Goal: Information Seeking & Learning: Learn about a topic

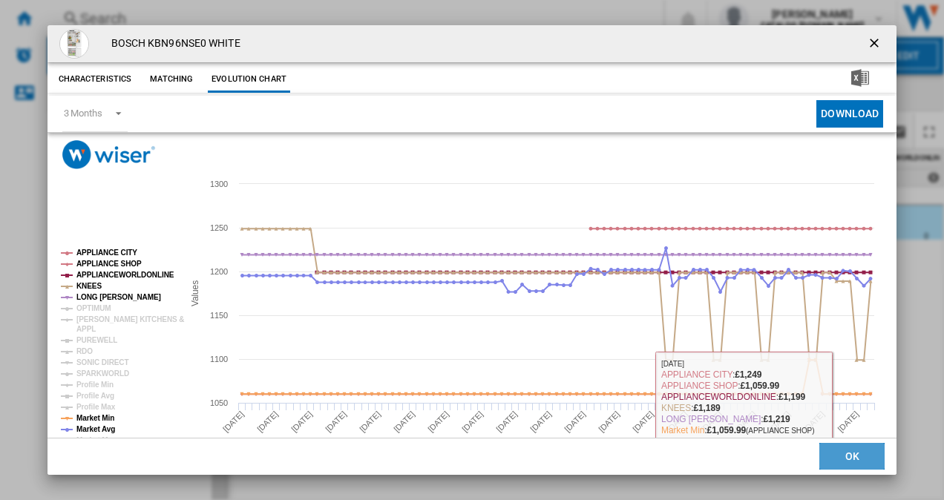
click at [835, 456] on button "OK" at bounding box center [851, 457] width 65 height 27
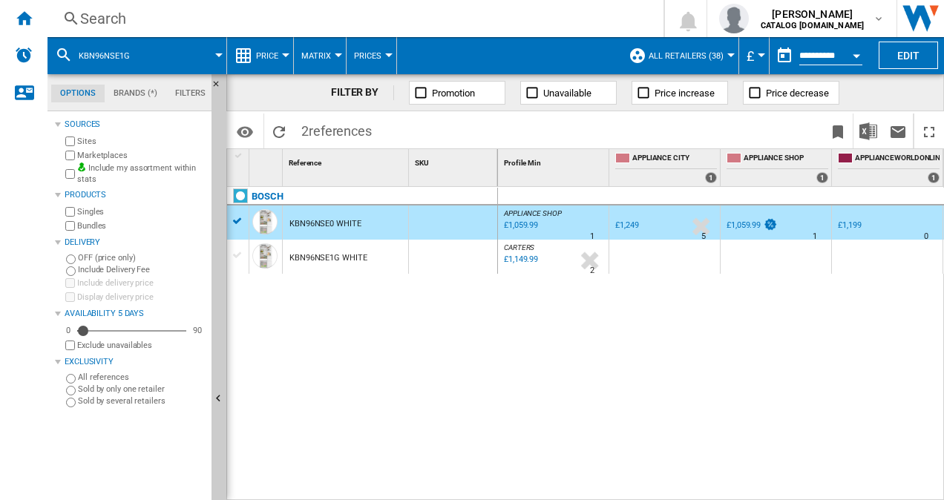
click at [147, 10] on div "Search" at bounding box center [352, 18] width 544 height 21
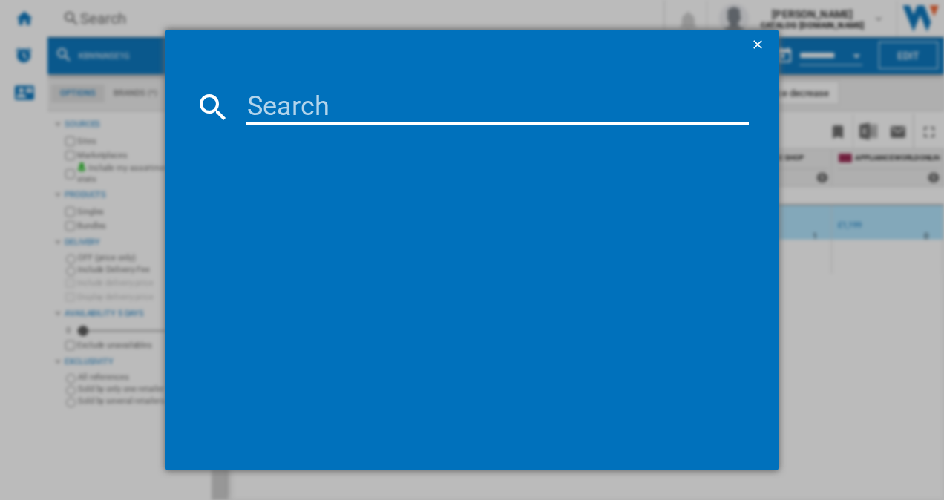
type input "TK6DS181ES"
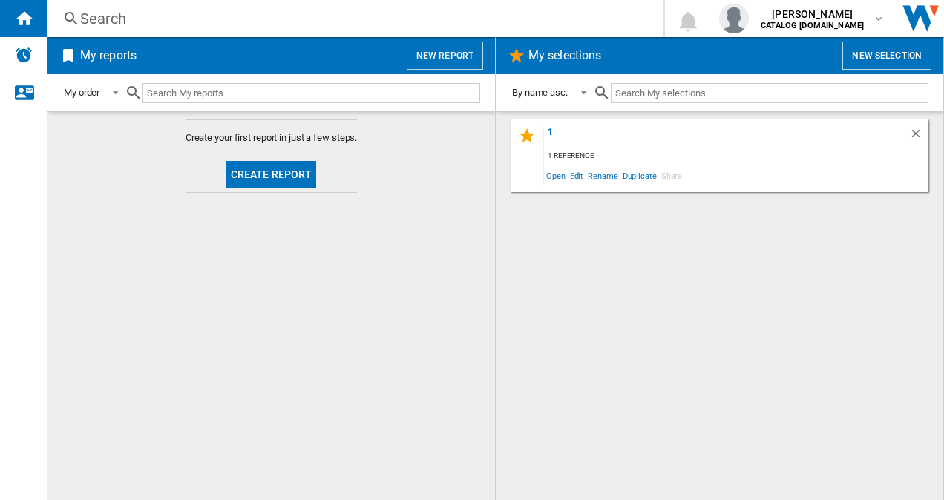
click at [150, 22] on div "Search" at bounding box center [352, 18] width 544 height 21
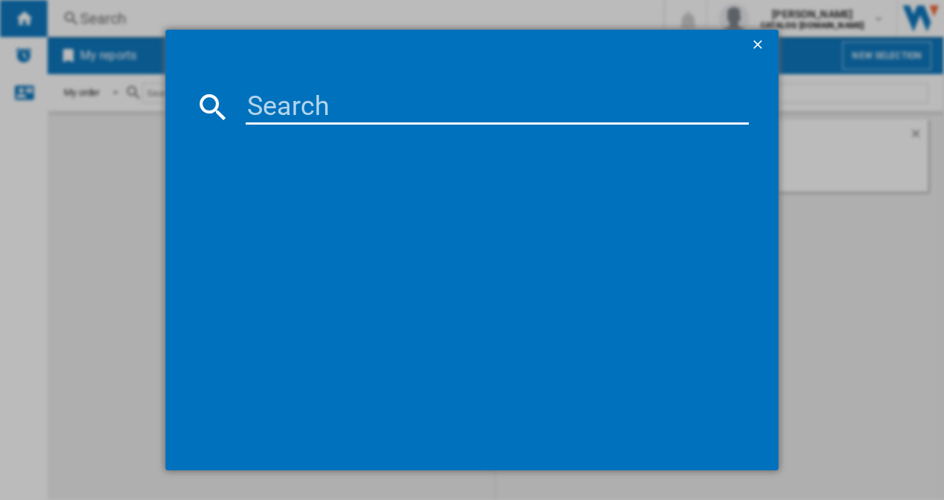
click at [261, 105] on input at bounding box center [498, 107] width 504 height 36
paste input "KIR81NSE0G"
type input "KIR81NSE0G"
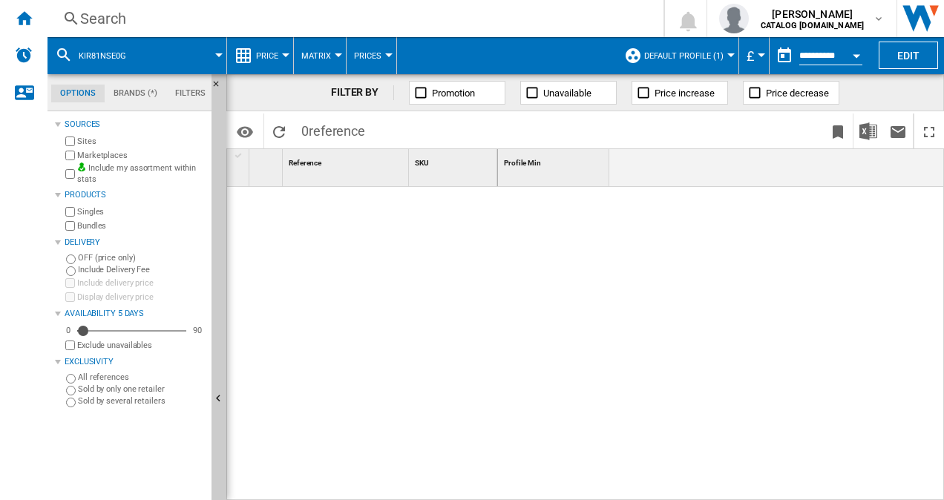
click at [688, 51] on span "Default profile (1)" at bounding box center [683, 56] width 79 height 10
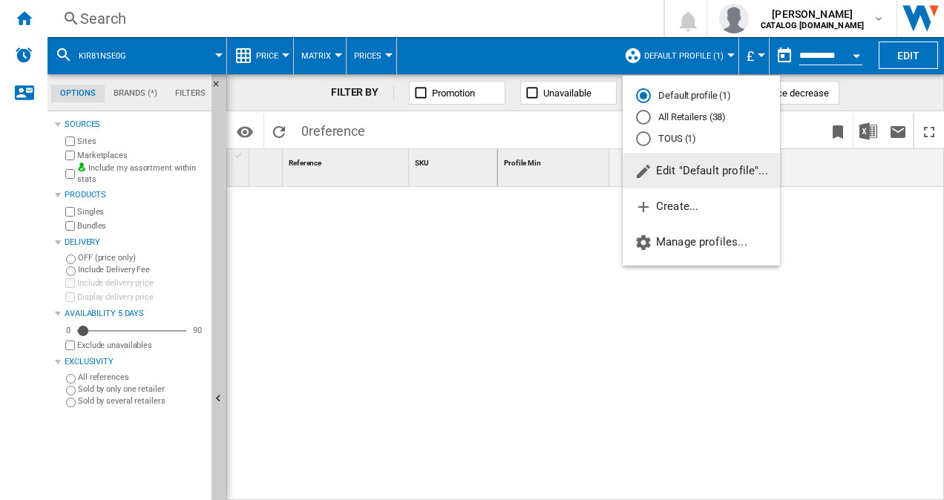
click at [643, 122] on div "All Retailers (38)" at bounding box center [643, 117] width 15 height 15
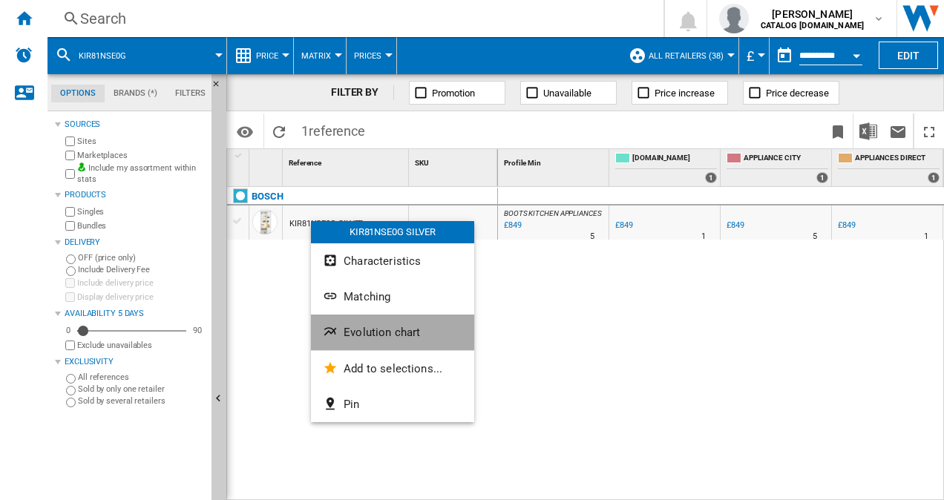
click at [380, 320] on button "Evolution chart" at bounding box center [392, 333] width 163 height 36
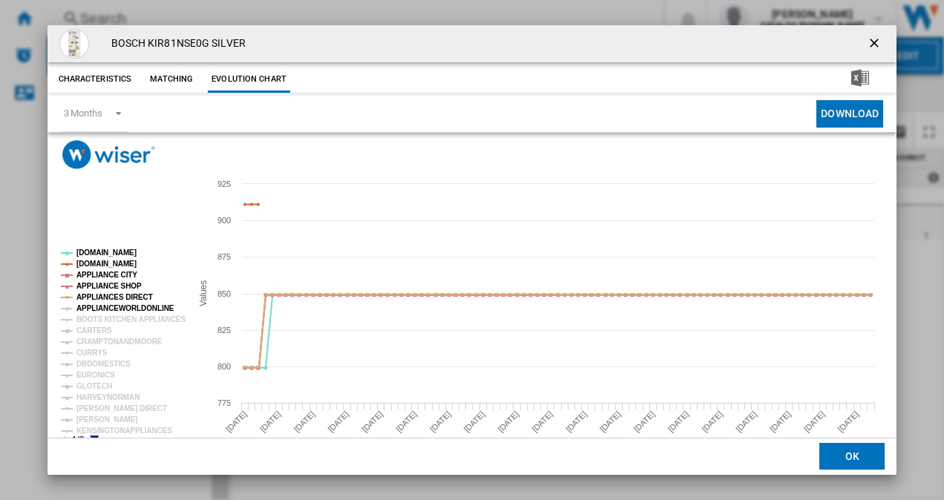
click at [96, 304] on tspan "APPLIANCEWORLDONLINE" at bounding box center [125, 308] width 98 height 8
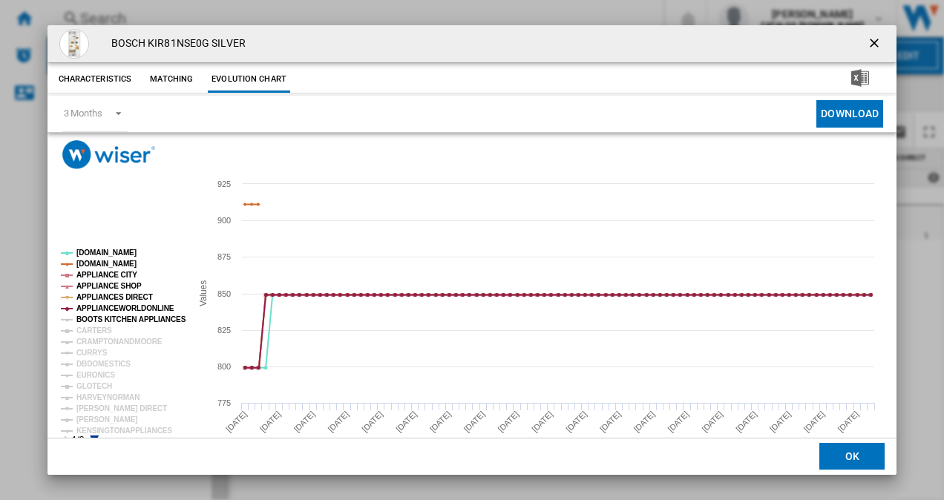
click at [96, 315] on tspan "BOOTS KITCHEN APPLIANCES" at bounding box center [131, 319] width 110 height 8
click at [92, 331] on tspan "CARTERS" at bounding box center [94, 330] width 36 height 8
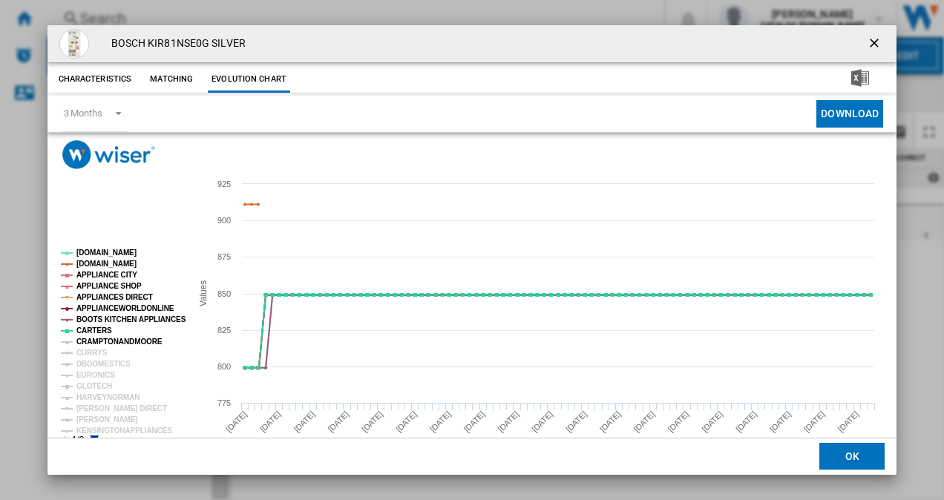
click at [93, 338] on tspan "CRAMPTONANDMOORE" at bounding box center [119, 342] width 86 height 8
click at [93, 349] on tspan "CURRYS" at bounding box center [91, 353] width 31 height 8
click at [94, 365] on tspan "DBDOMESTICS" at bounding box center [103, 364] width 54 height 8
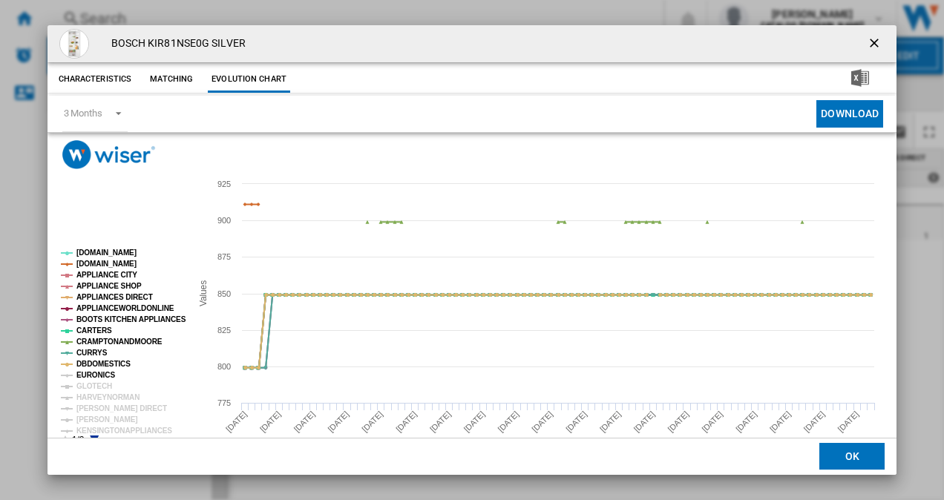
click at [95, 378] on tspan "EURONICS" at bounding box center [95, 375] width 39 height 8
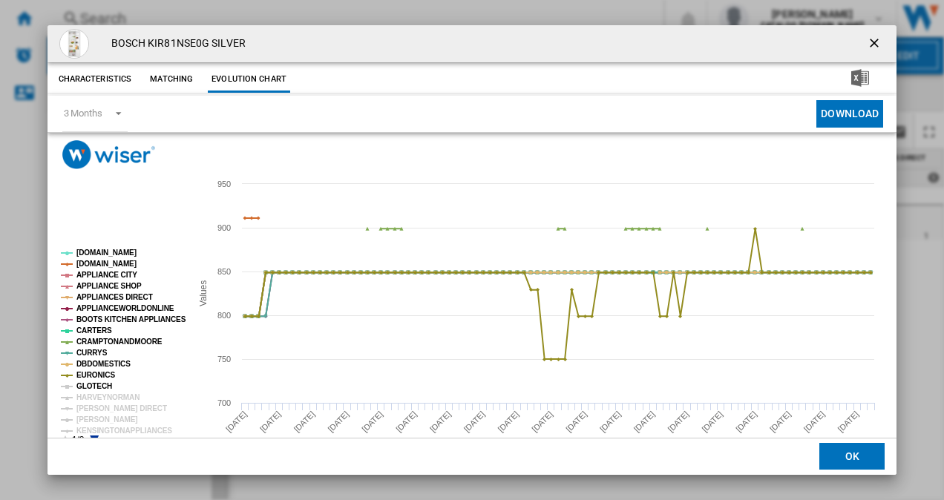
click at [96, 386] on tspan "GLOTECH" at bounding box center [94, 386] width 36 height 8
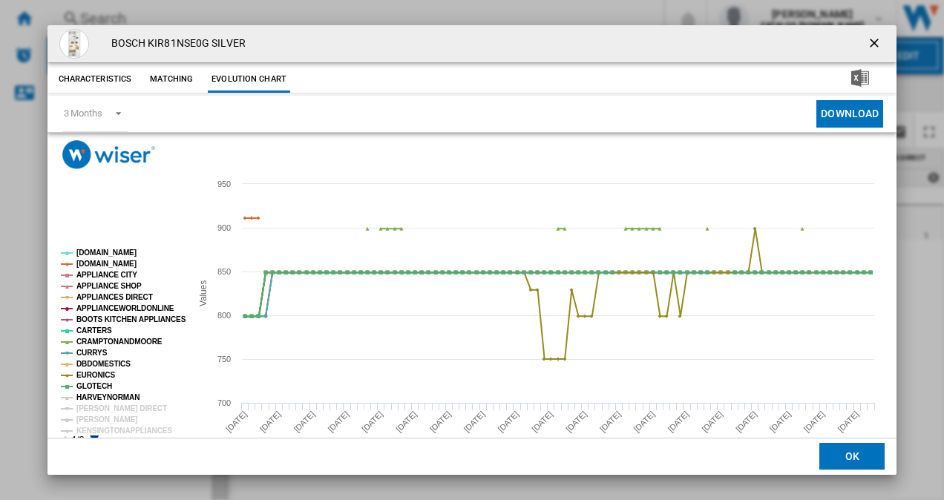
click at [102, 396] on tspan "HARVEYNORMAN" at bounding box center [107, 397] width 63 height 8
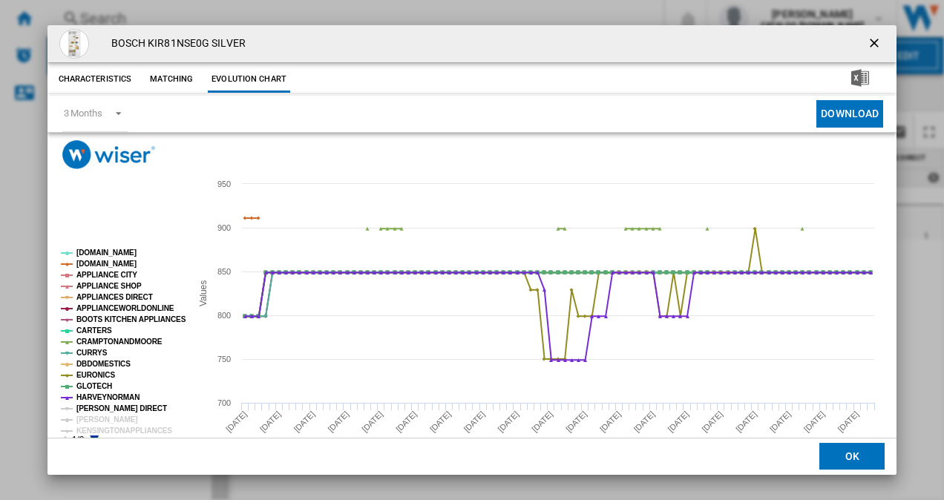
click at [102, 404] on tspan "[PERSON_NAME] DIRECT" at bounding box center [121, 408] width 90 height 8
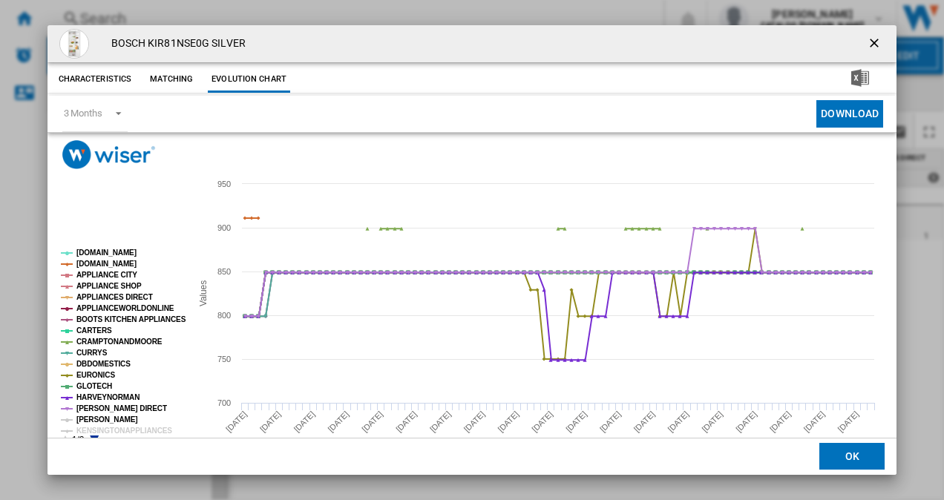
click at [99, 415] on tspan "[PERSON_NAME]" at bounding box center [107, 419] width 62 height 8
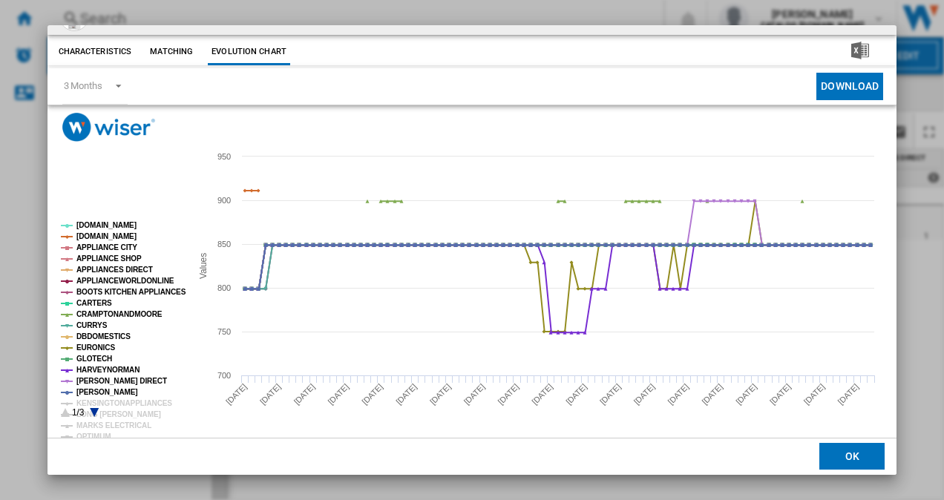
click at [93, 409] on icon "Product popup" at bounding box center [94, 412] width 9 height 9
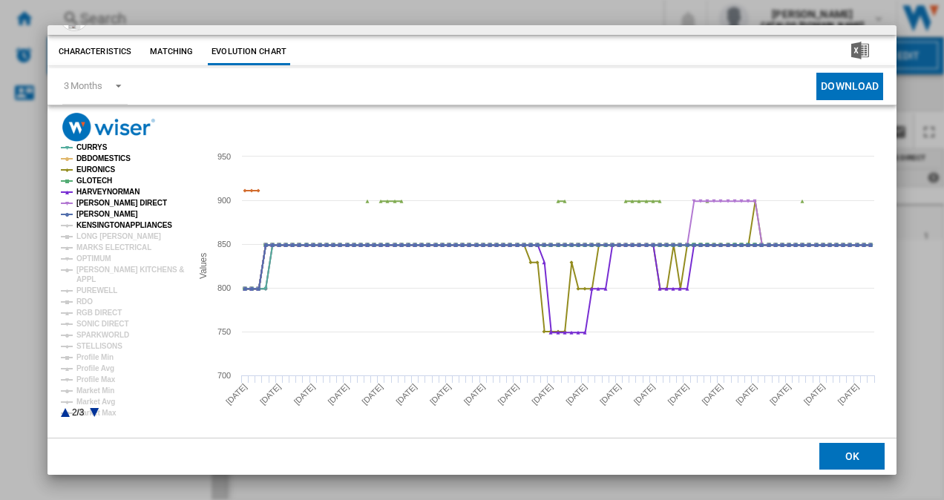
click at [107, 226] on tspan "KENSINGTONAPPLIANCES" at bounding box center [124, 225] width 96 height 8
click at [105, 233] on tspan "LONG [PERSON_NAME]" at bounding box center [118, 236] width 85 height 8
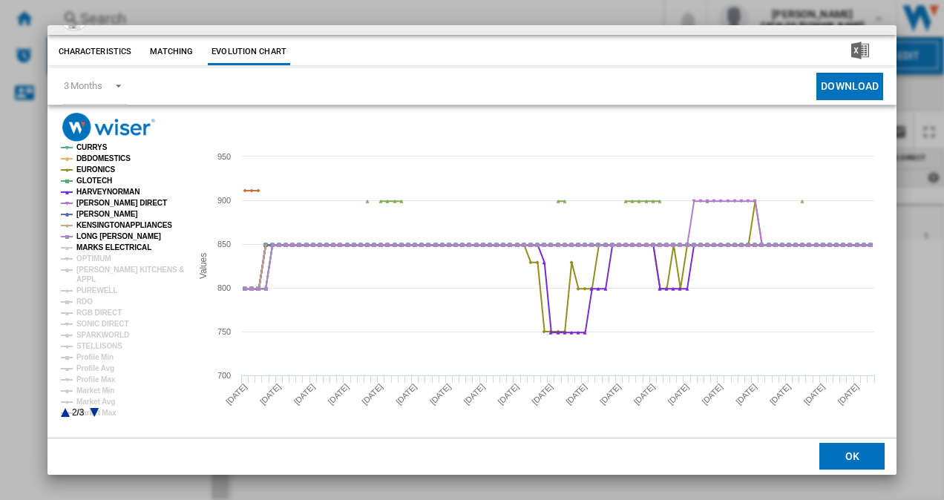
click at [107, 245] on tspan "MARKS ELECTRICAL" at bounding box center [113, 247] width 75 height 8
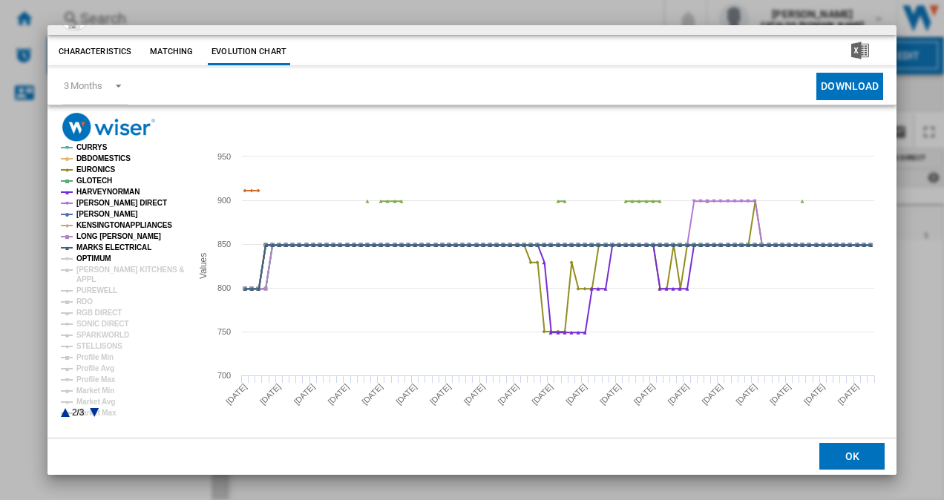
click at [99, 254] on tspan "OPTIMUM" at bounding box center [93, 258] width 35 height 8
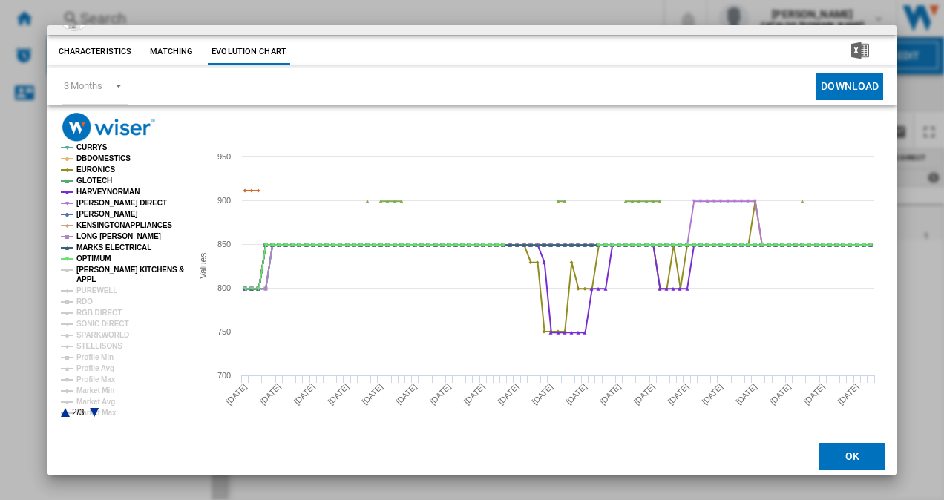
click at [95, 270] on tspan "[PERSON_NAME] KITCHENS &" at bounding box center [130, 270] width 108 height 8
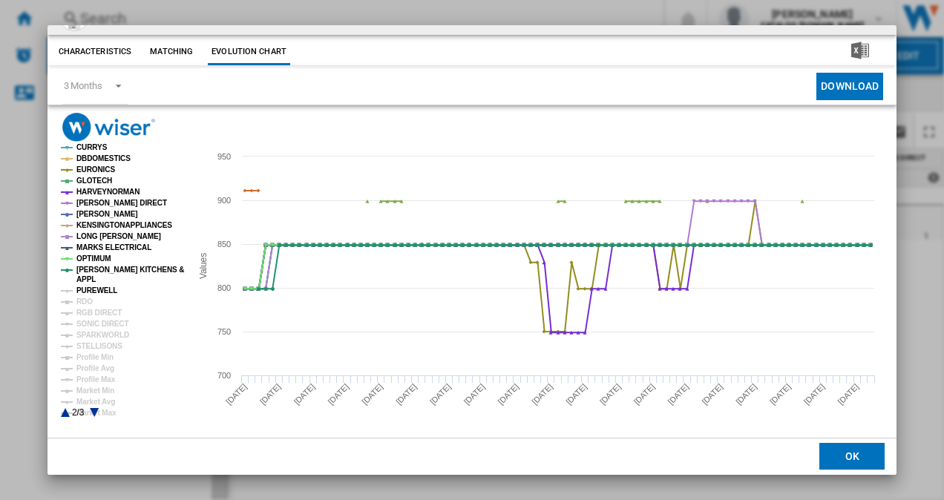
click at [94, 292] on tspan "PUREWELL" at bounding box center [96, 290] width 41 height 8
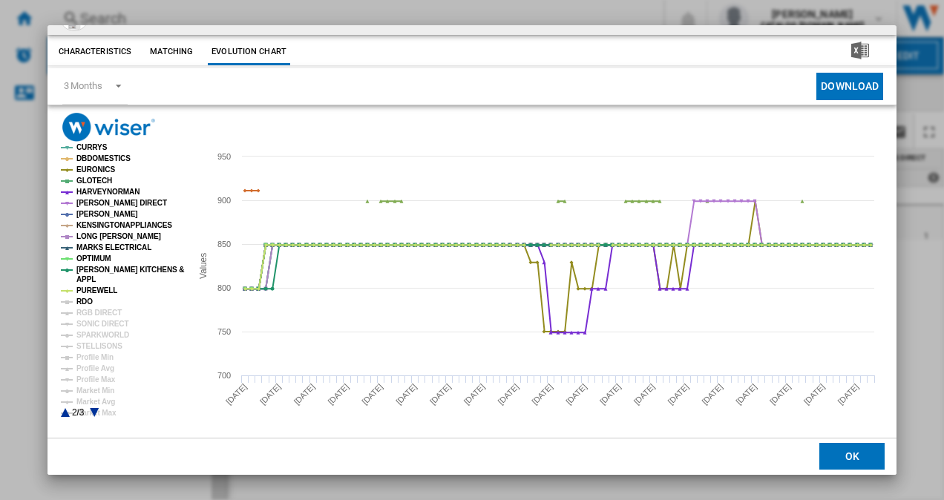
click at [89, 297] on tspan "RDO" at bounding box center [84, 301] width 16 height 8
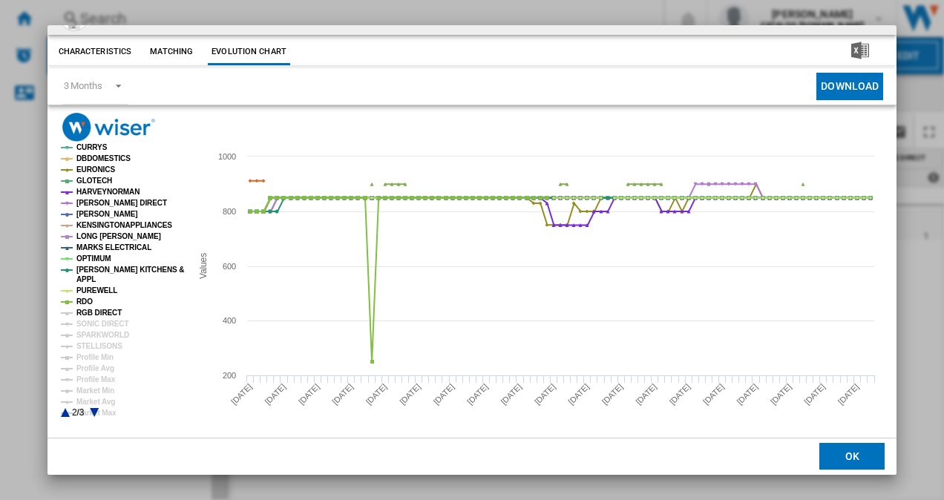
click at [99, 309] on tspan "RGB DIRECT" at bounding box center [98, 313] width 45 height 8
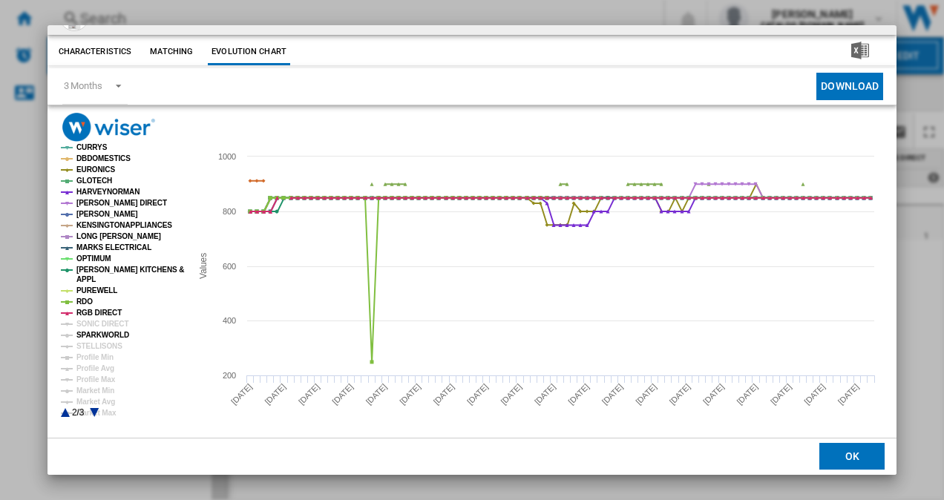
click at [99, 331] on tspan "SPARKWORLD" at bounding box center [102, 335] width 53 height 8
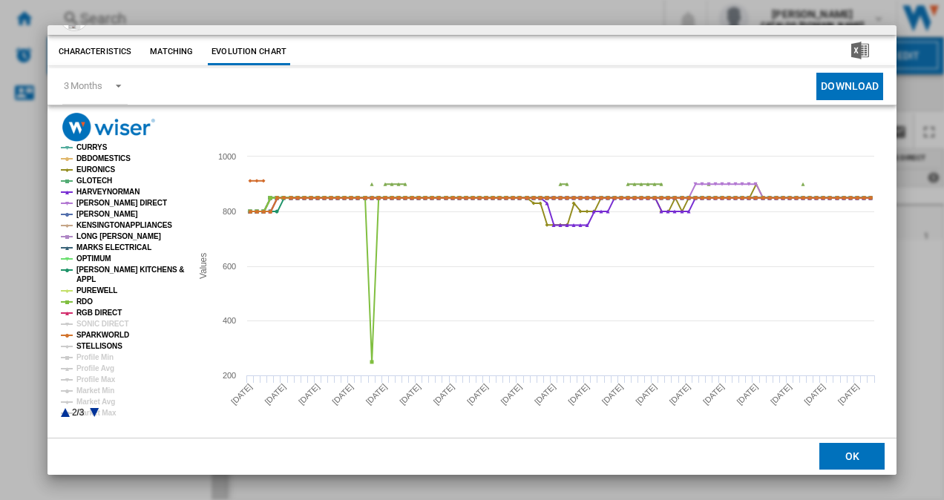
click at [93, 342] on tspan "STELLISONS" at bounding box center [99, 346] width 46 height 8
click at [102, 320] on tspan "SONIC DIRECT" at bounding box center [102, 324] width 52 height 8
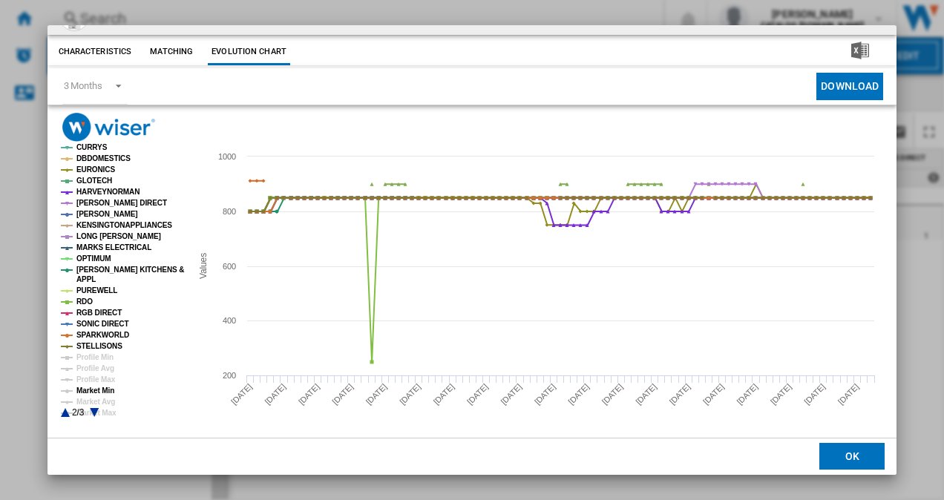
click at [92, 394] on tspan "Market Min" at bounding box center [95, 390] width 38 height 8
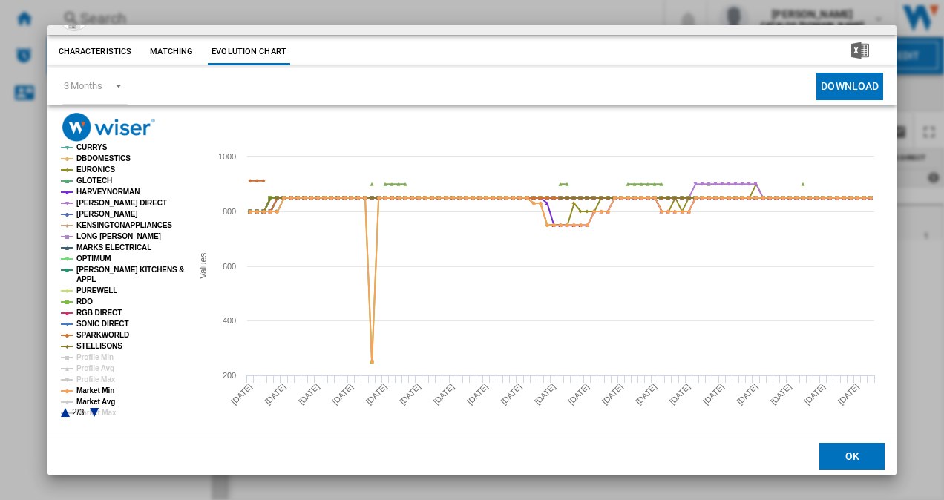
click at [92, 400] on tspan "Market Avg" at bounding box center [95, 402] width 39 height 8
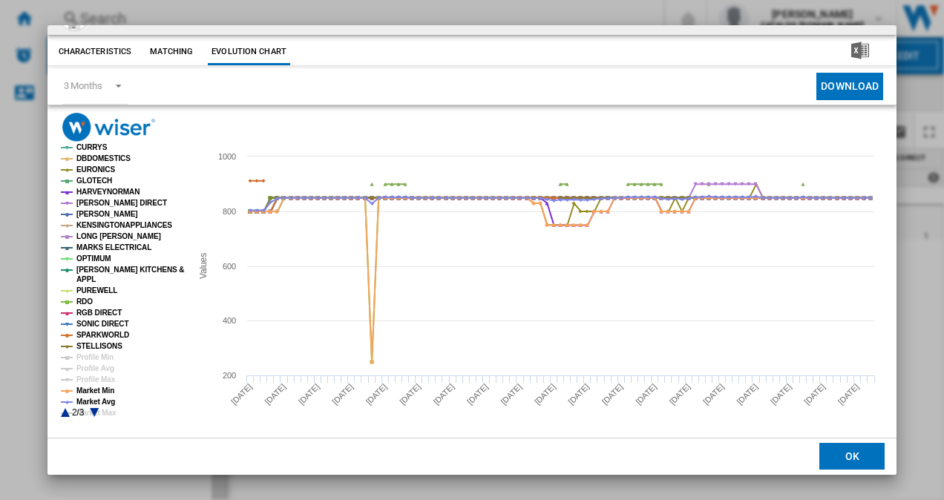
scroll to position [0, 0]
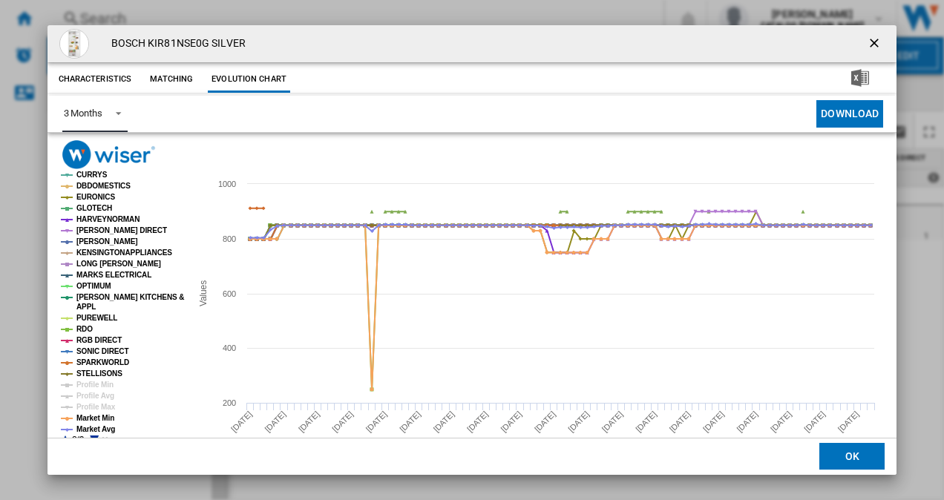
click at [102, 108] on div "3 Months" at bounding box center [83, 113] width 39 height 11
click at [102, 157] on md-option "6 Months" at bounding box center [101, 150] width 101 height 36
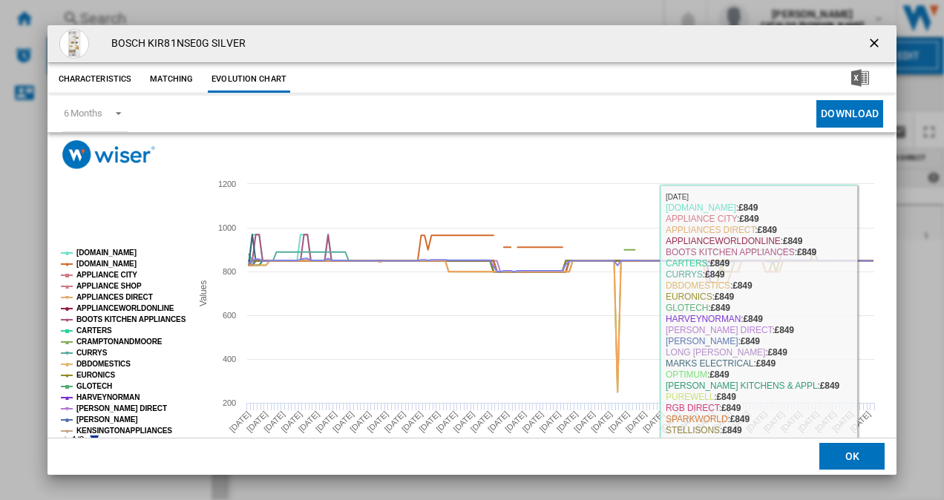
click at [829, 457] on button "OK" at bounding box center [851, 457] width 65 height 27
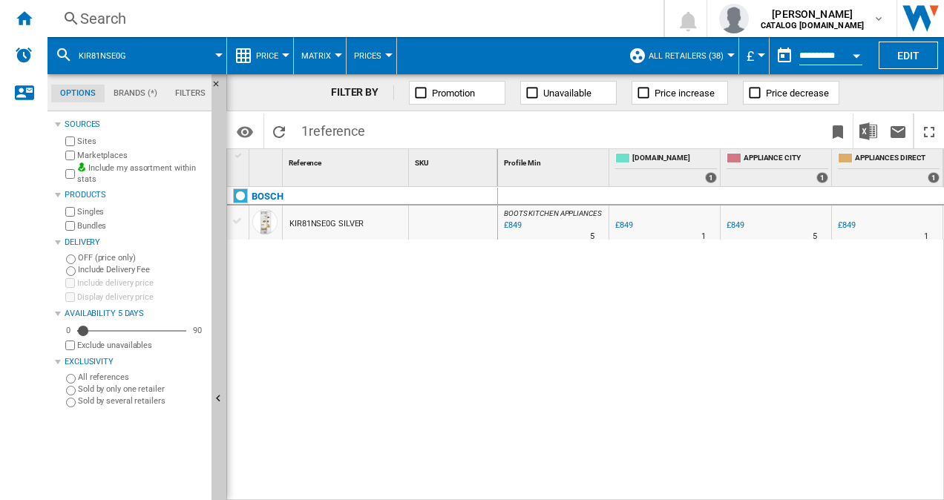
click at [207, 21] on div "Search" at bounding box center [352, 18] width 544 height 21
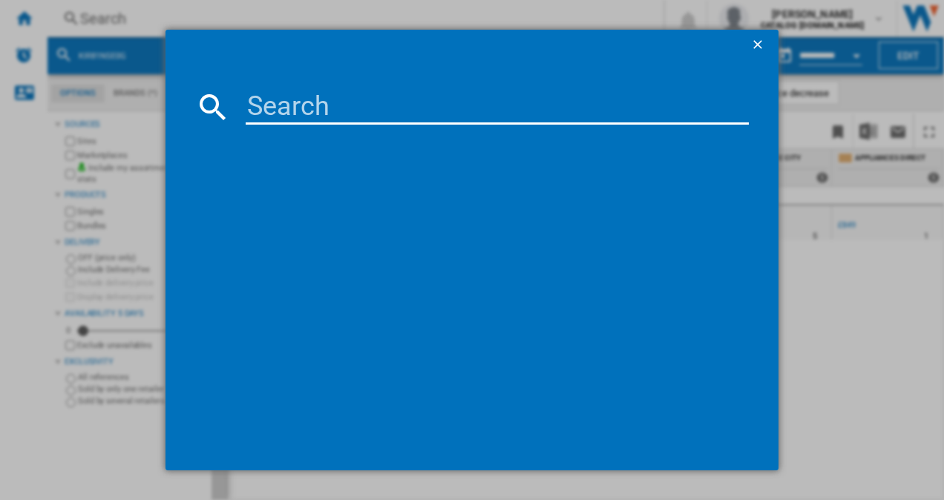
type input "TK6DS181ES"
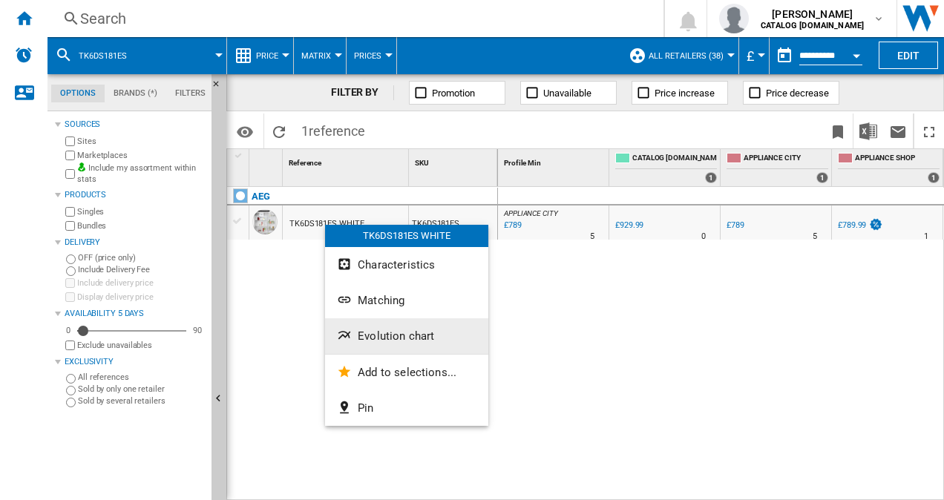
click at [379, 326] on button "Evolution chart" at bounding box center [406, 336] width 163 height 36
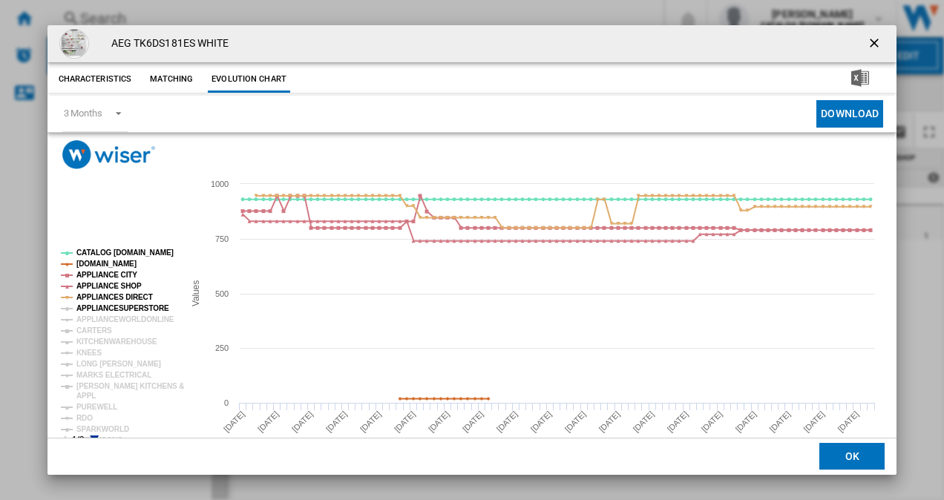
click at [110, 307] on tspan "APPLIANCESUPERSTORE" at bounding box center [122, 308] width 93 height 8
click at [104, 316] on tspan "APPLIANCEWORLDONLINE" at bounding box center [125, 319] width 98 height 8
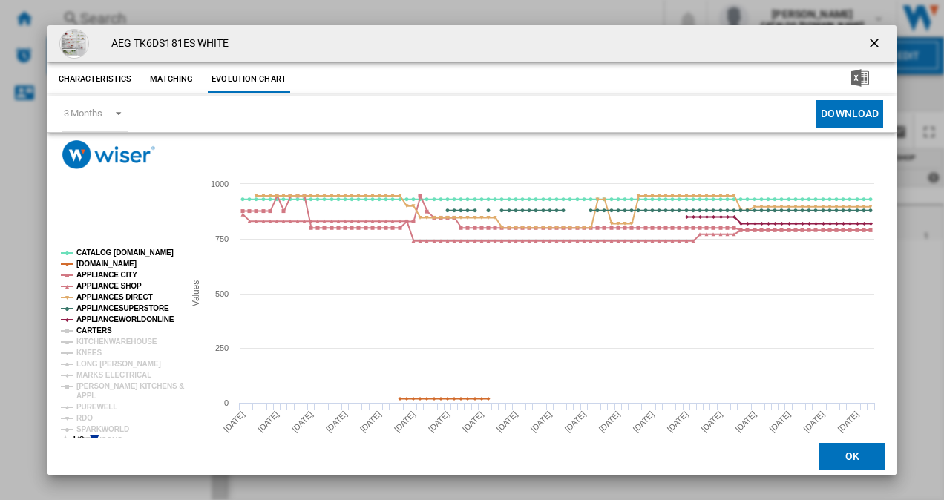
click at [86, 329] on tspan "CARTERS" at bounding box center [94, 330] width 36 height 8
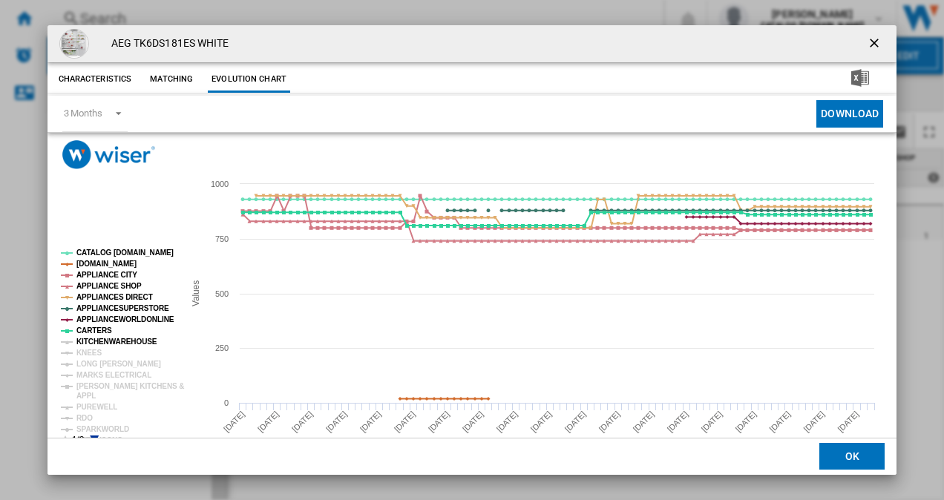
click at [90, 339] on tspan "KITCHENWAREHOUSE" at bounding box center [116, 342] width 81 height 8
click at [90, 357] on tspan "KNEES" at bounding box center [88, 353] width 25 height 8
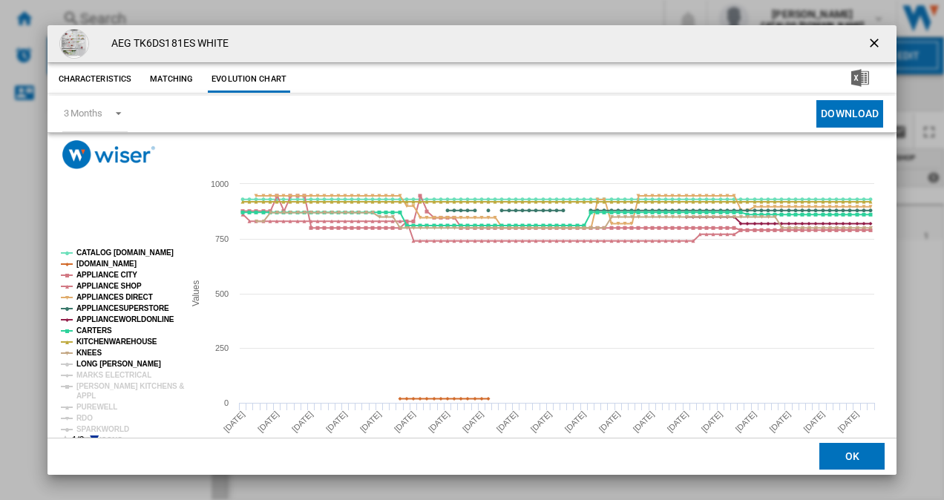
click at [91, 363] on tspan "LONG [PERSON_NAME]" at bounding box center [118, 364] width 85 height 8
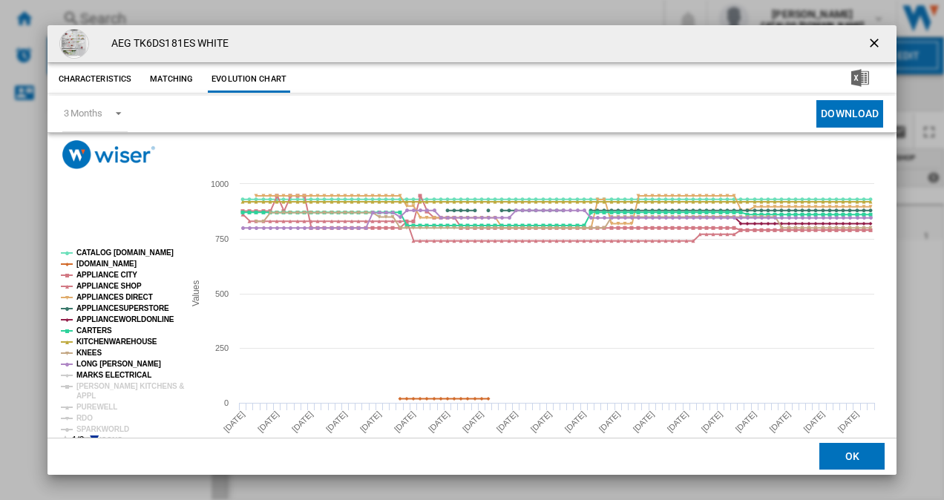
click at [93, 371] on tspan "MARKS ELECTRICAL" at bounding box center [113, 375] width 75 height 8
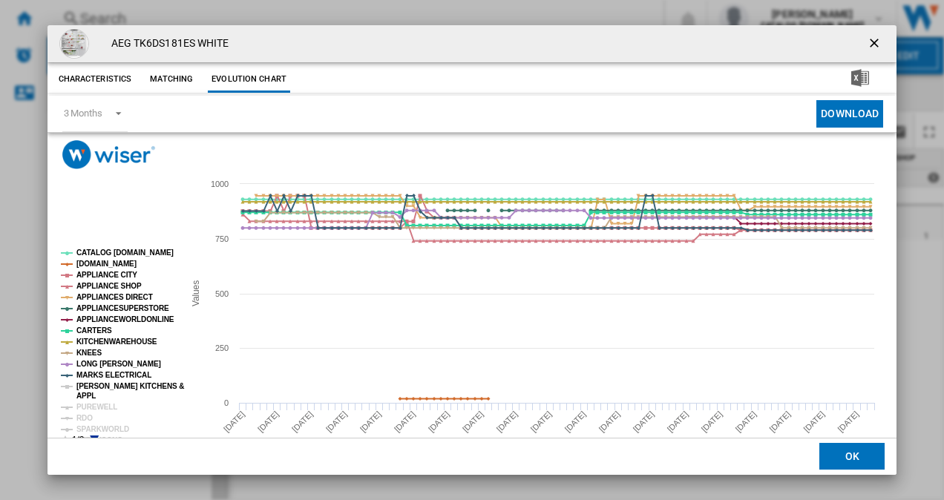
click at [94, 382] on tspan "[PERSON_NAME] KITCHENS &" at bounding box center [130, 386] width 108 height 8
click at [96, 404] on tspan "PUREWELL" at bounding box center [96, 407] width 41 height 8
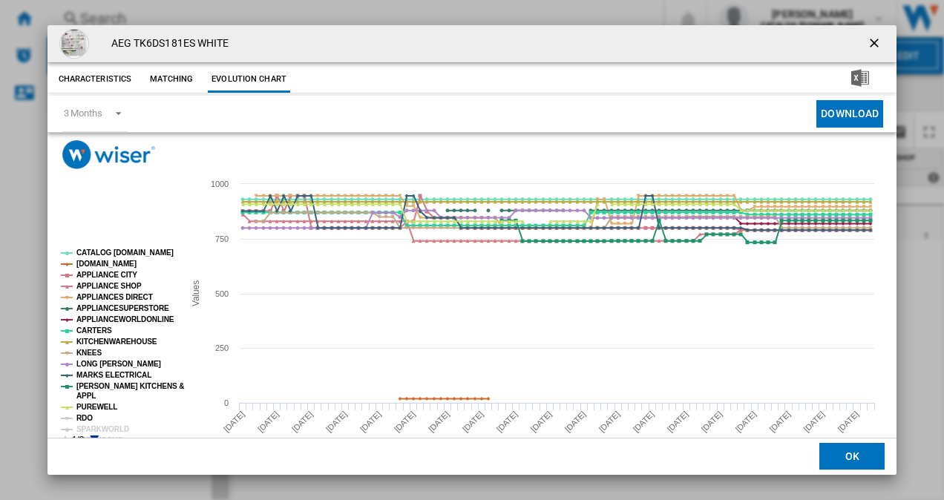
click at [82, 421] on tspan "RDO" at bounding box center [84, 418] width 16 height 8
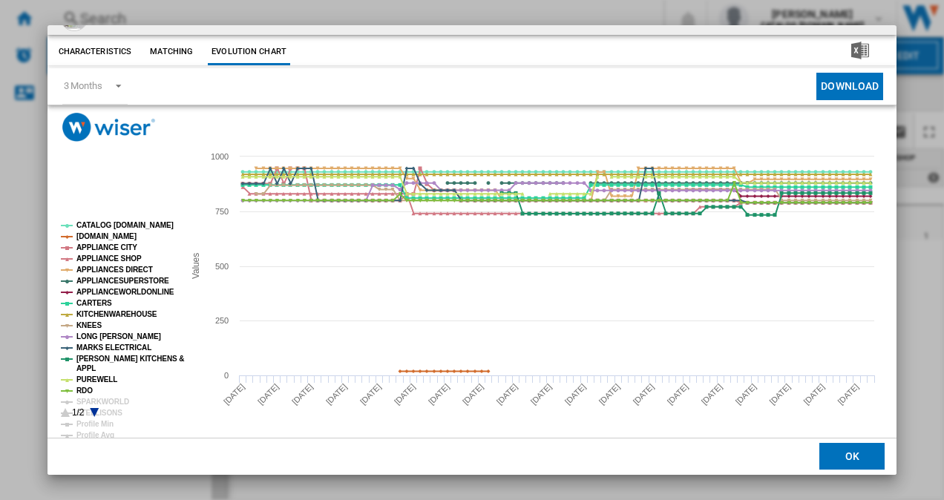
click at [93, 412] on icon "Product popup" at bounding box center [94, 412] width 9 height 9
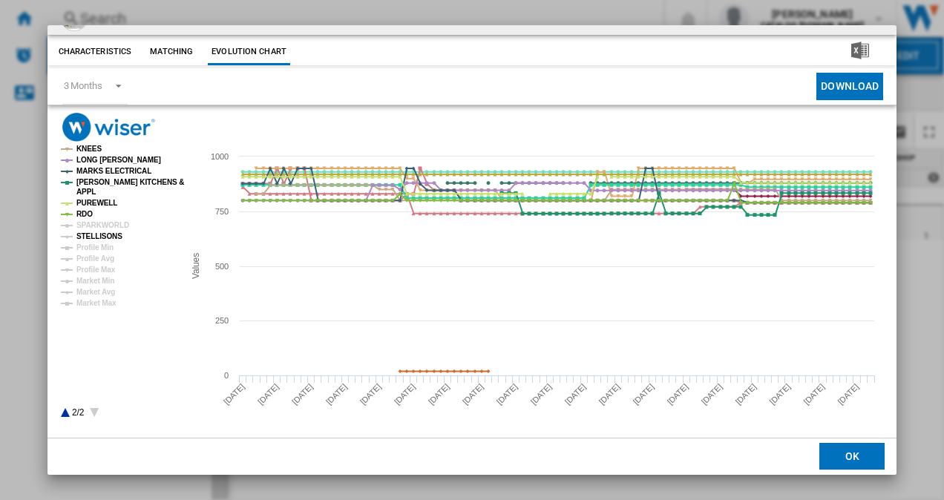
click at [99, 233] on tspan "STELLISONS" at bounding box center [99, 236] width 46 height 8
click at [110, 223] on tspan "SPARKWORLD" at bounding box center [102, 225] width 53 height 8
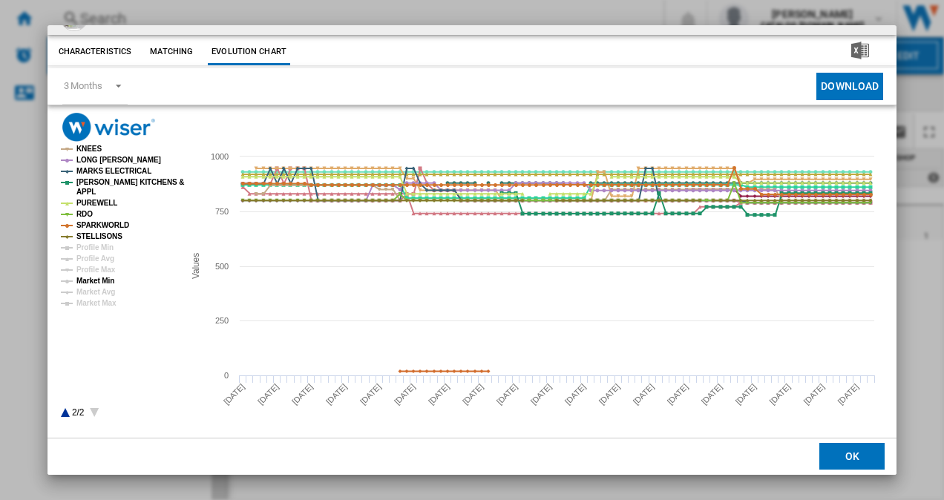
click at [105, 277] on tspan "Market Min" at bounding box center [95, 281] width 38 height 8
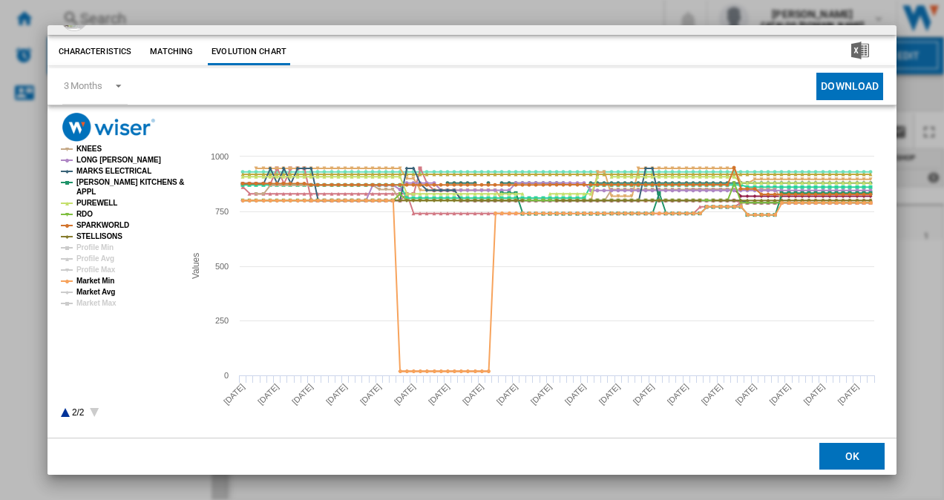
click at [105, 289] on tspan "Market Avg" at bounding box center [95, 292] width 39 height 8
